Goal: Find specific page/section: Find specific page/section

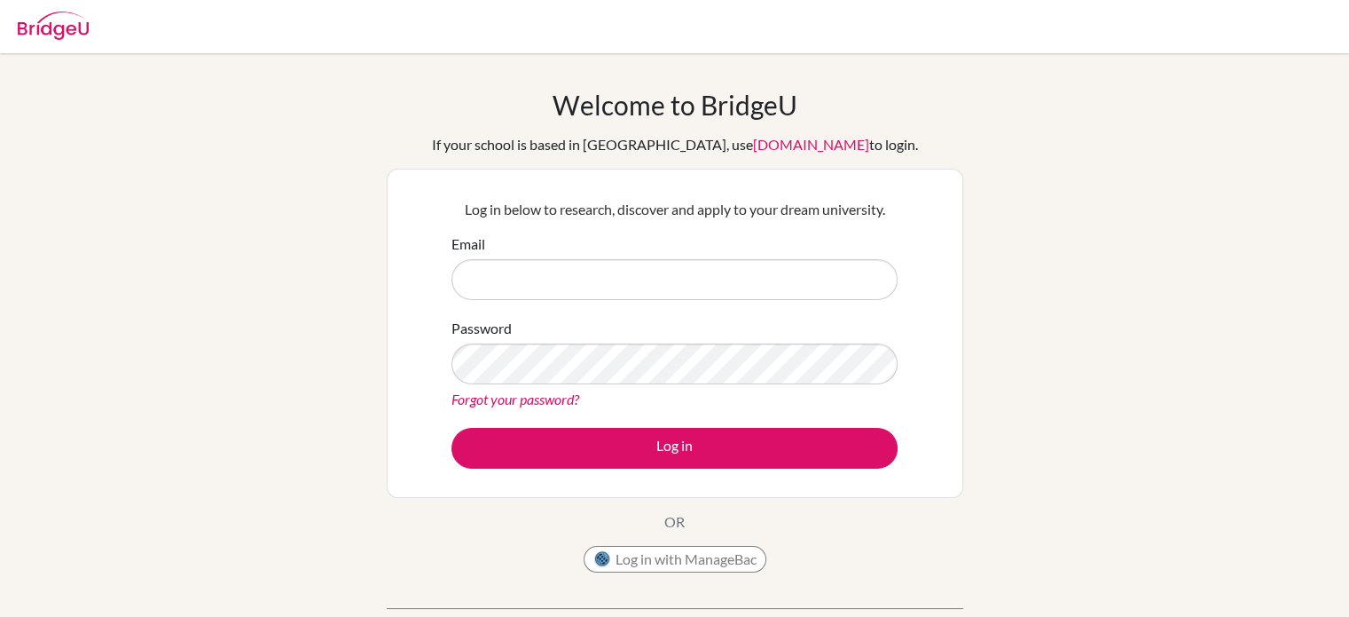
click at [646, 272] on input "Email" at bounding box center [675, 279] width 446 height 41
click at [646, 272] on input "p" at bounding box center [675, 279] width 446 height 41
type input "pricillia.lazar@sampoernaacademy.sch.id"
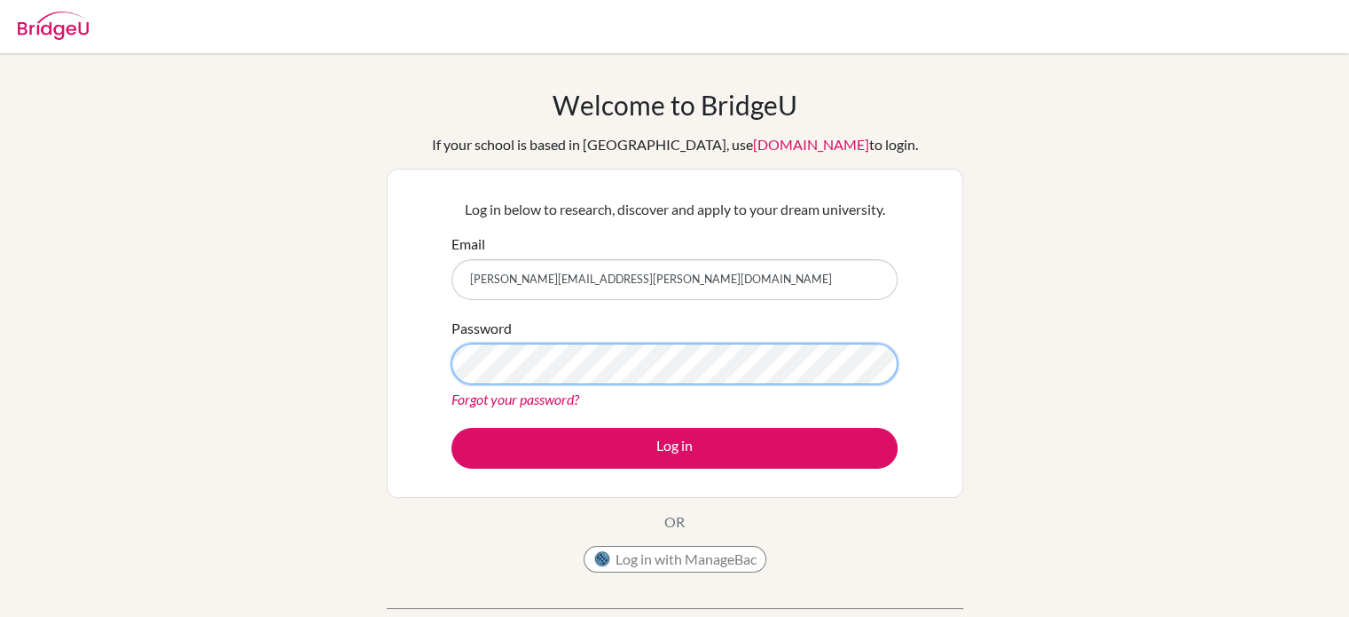
click at [452, 428] on button "Log in" at bounding box center [675, 448] width 446 height 41
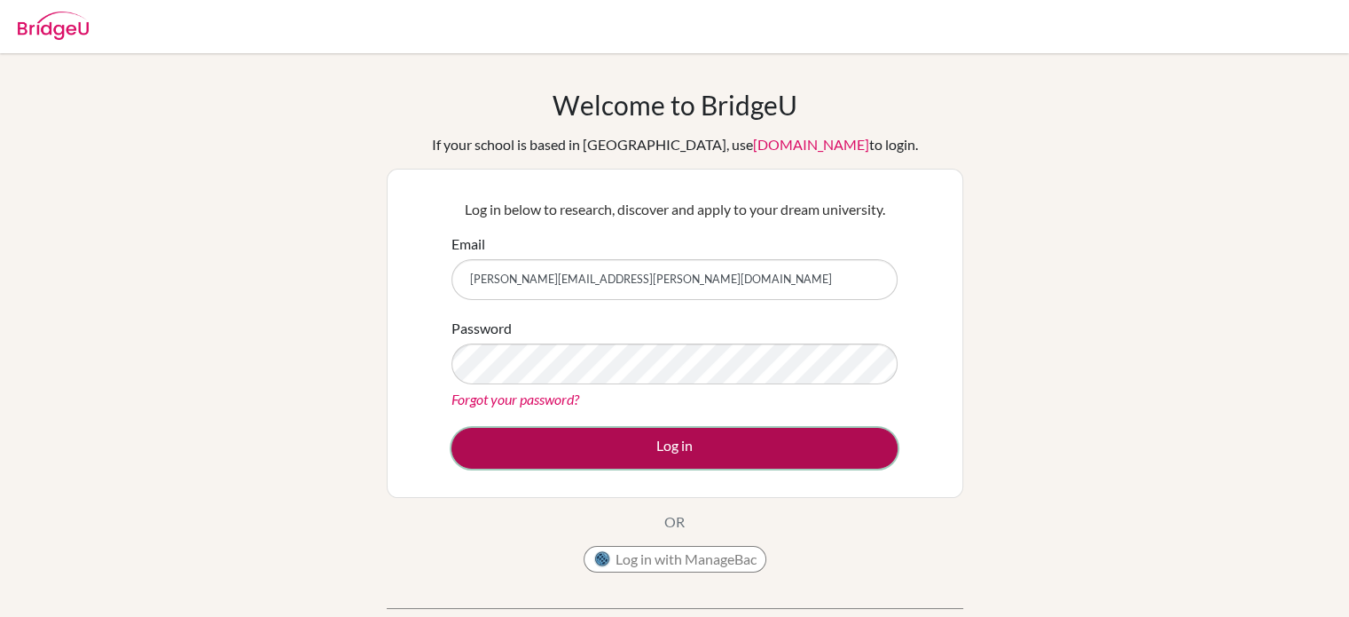
click at [672, 443] on button "Log in" at bounding box center [675, 448] width 446 height 41
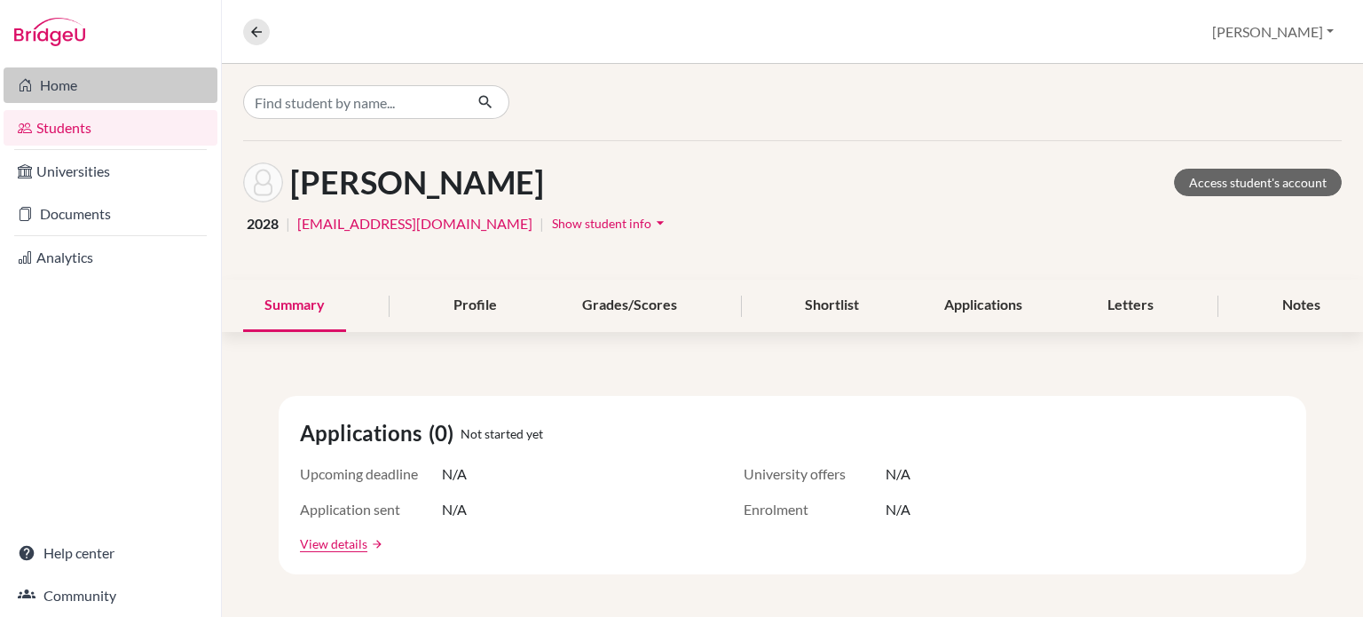
click at [71, 85] on link "Home" at bounding box center [111, 84] width 214 height 35
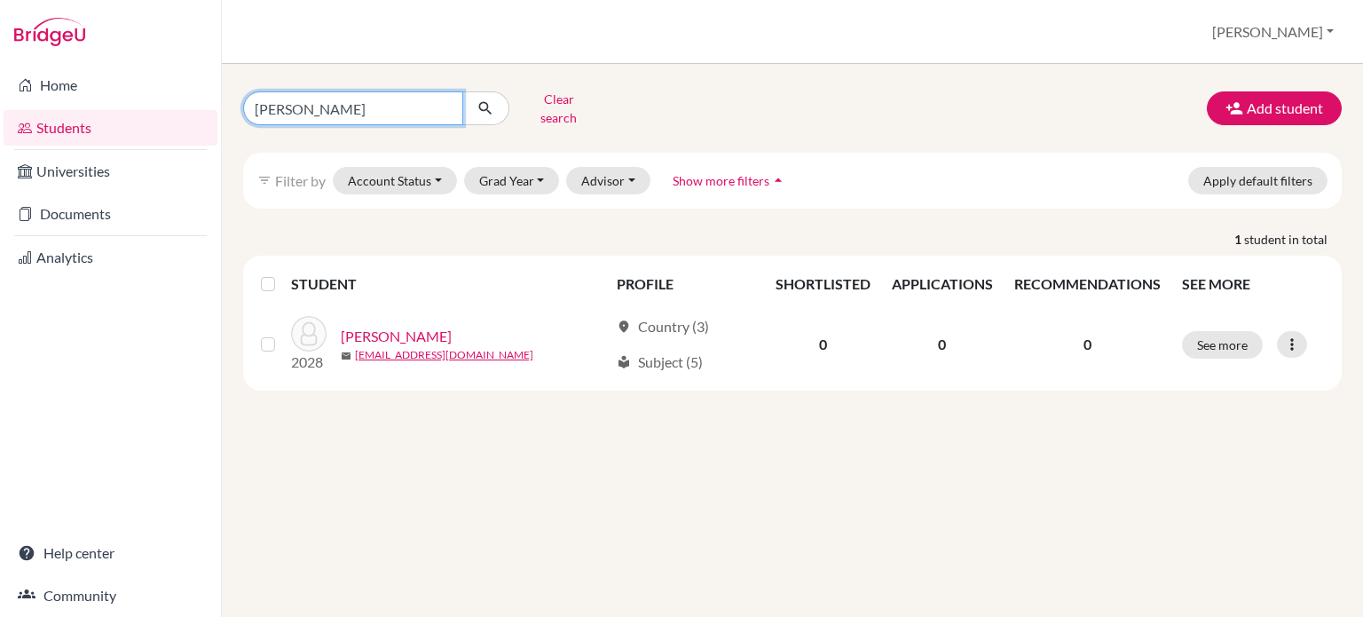
click at [412, 95] on input "hugo" at bounding box center [353, 108] width 220 height 34
click at [442, 98] on input "hugo" at bounding box center [353, 108] width 220 height 34
click at [544, 100] on button "Clear search" at bounding box center [558, 108] width 98 height 46
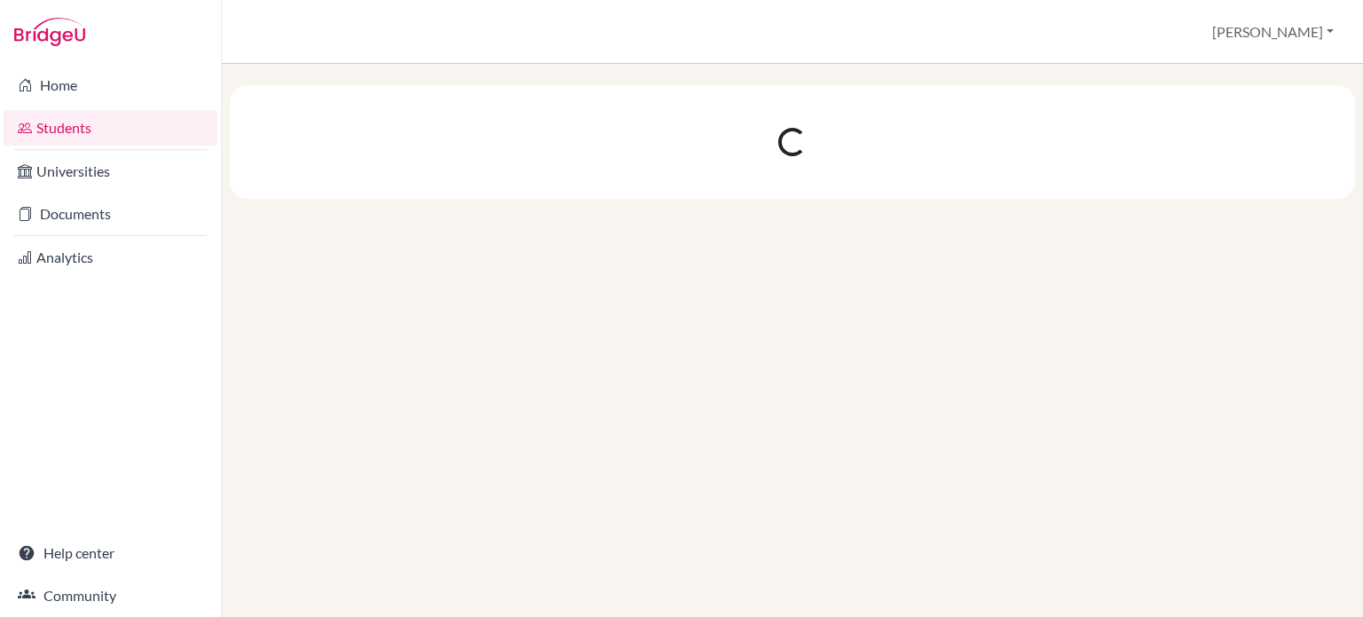
click at [544, 100] on div at bounding box center [792, 142] width 1125 height 114
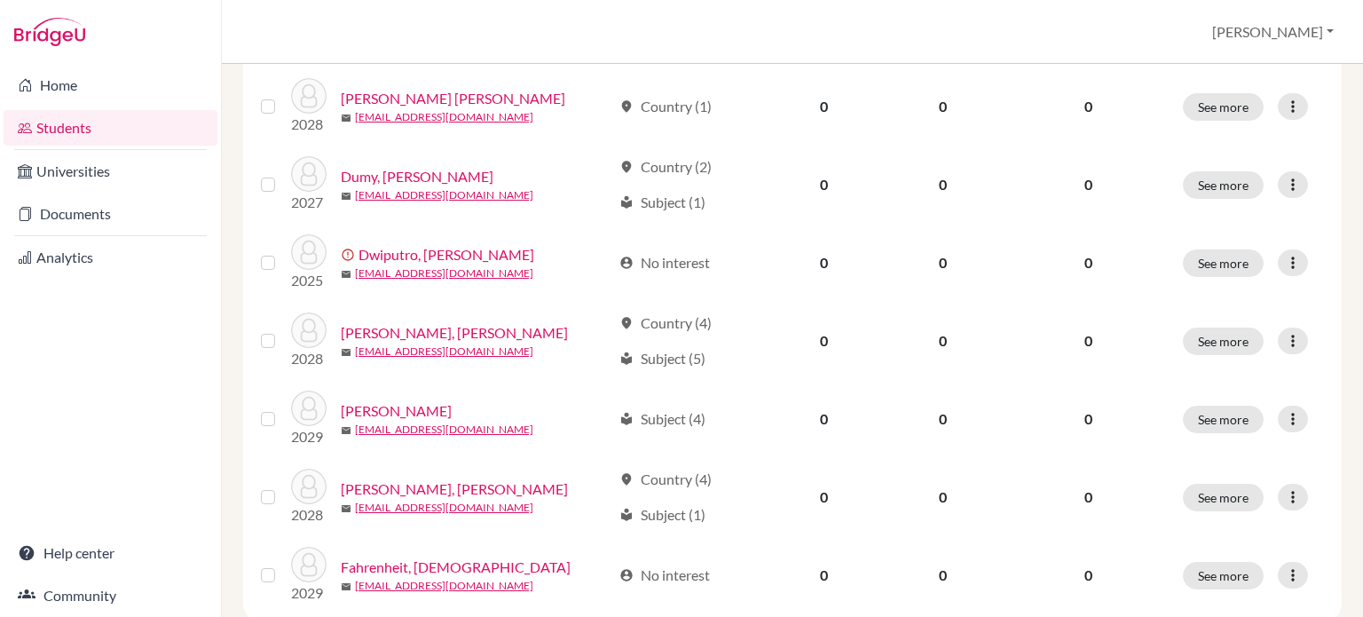
scroll to position [1141, 0]
